Goal: Information Seeking & Learning: Learn about a topic

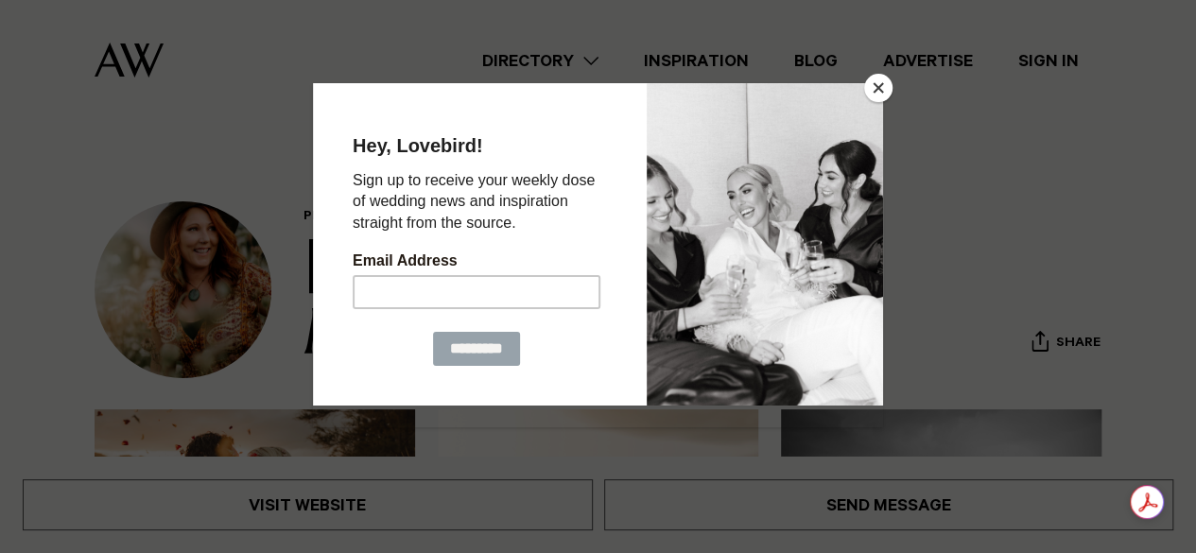
click at [881, 92] on button "Close" at bounding box center [878, 88] width 28 height 28
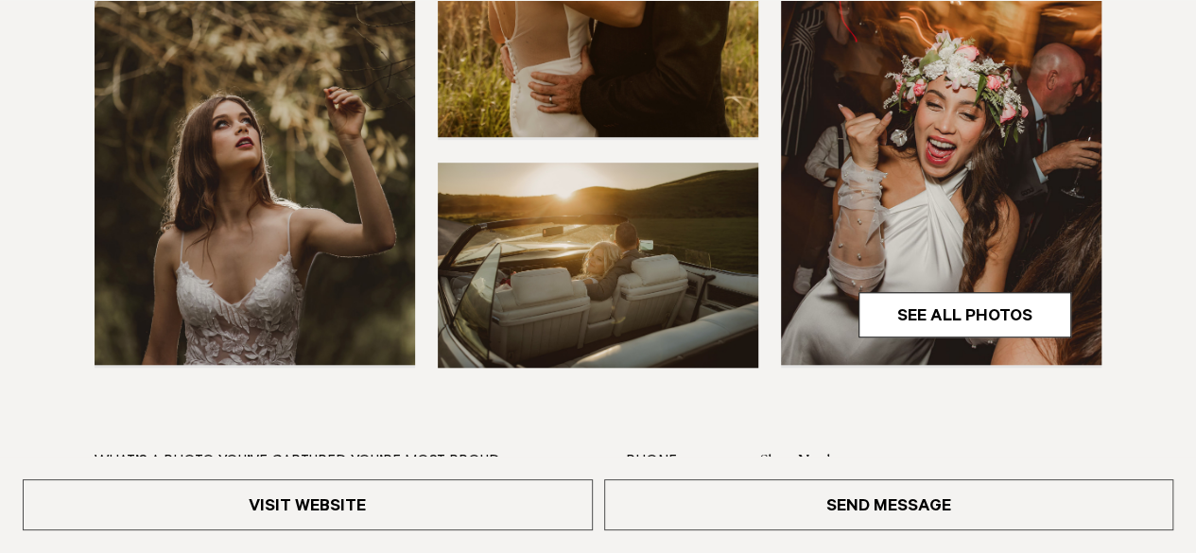
scroll to position [704, 0]
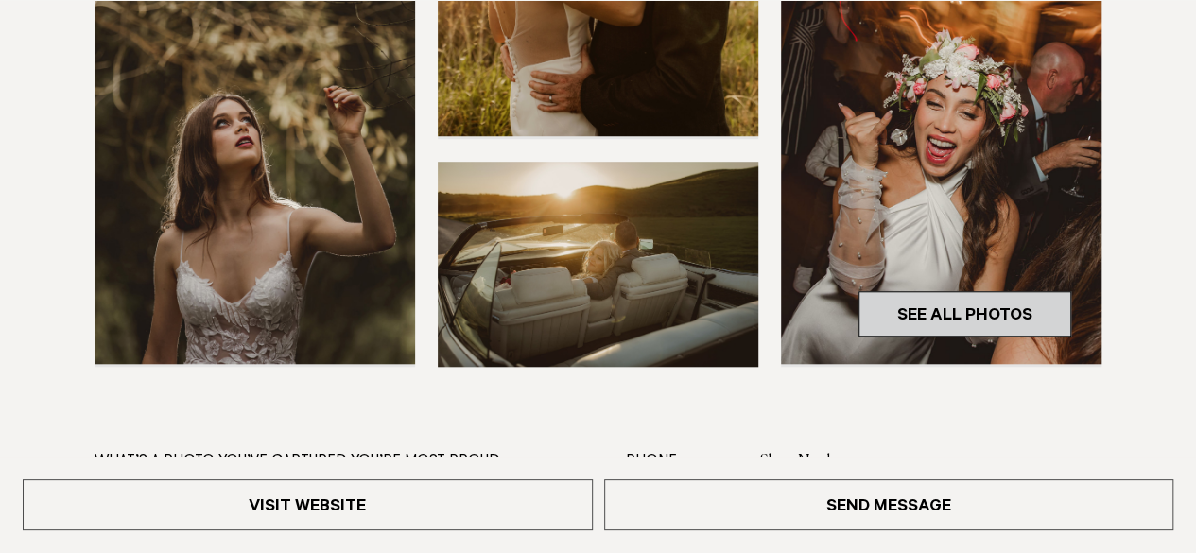
click at [914, 305] on link "See All Photos" at bounding box center [965, 313] width 213 height 45
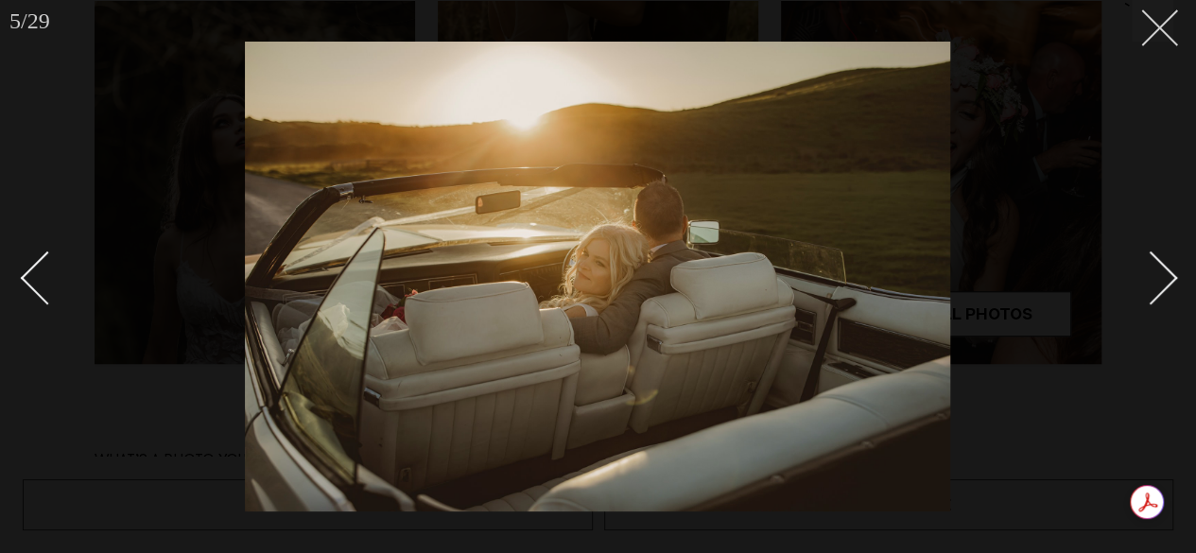
click at [1162, 33] on button at bounding box center [1153, 21] width 42 height 42
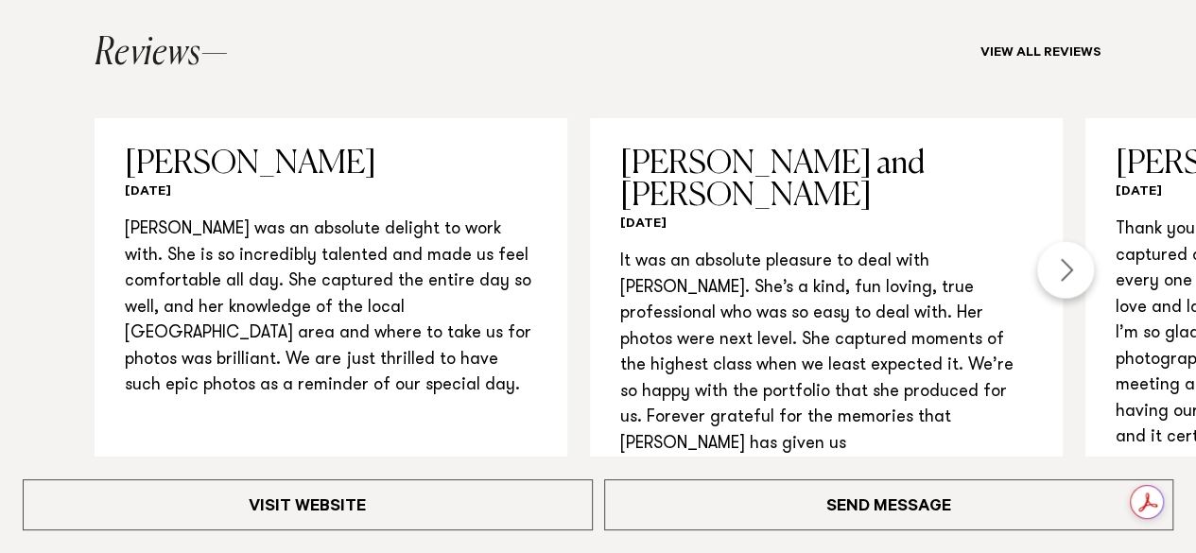
scroll to position [2059, 0]
